Goal: Find specific page/section: Find specific page/section

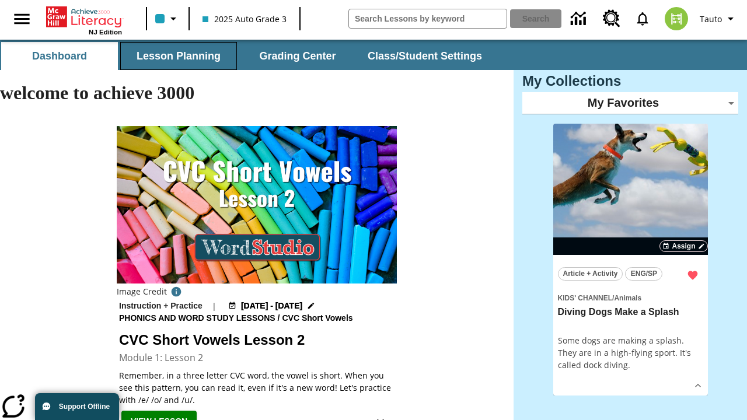
click at [179, 56] on button "Lesson Planning" at bounding box center [178, 56] width 117 height 28
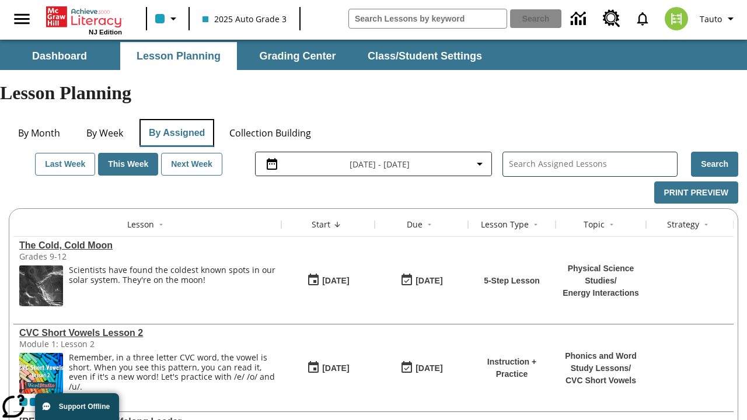
click at [176, 119] on button "By Assigned" at bounding box center [177, 133] width 75 height 28
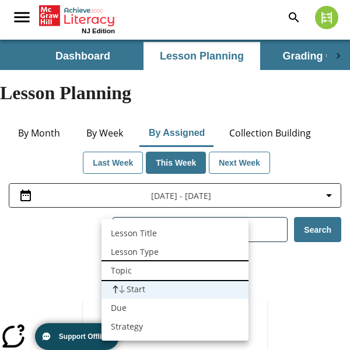
click at [175, 271] on li "Topic" at bounding box center [175, 270] width 147 height 19
